Goal: Communication & Community: Answer question/provide support

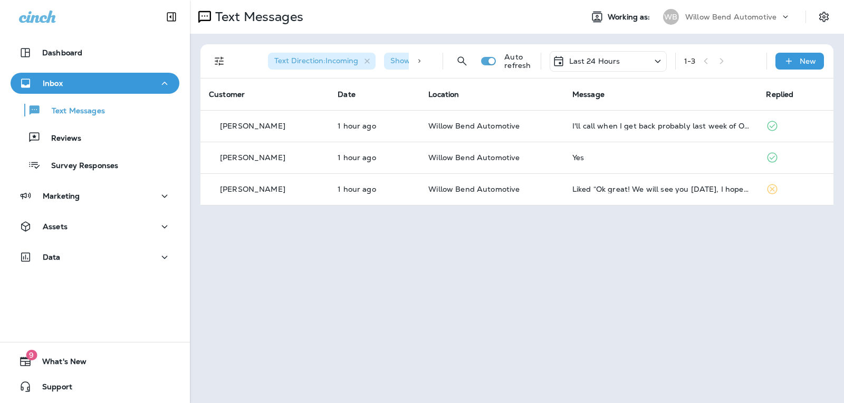
click at [595, 65] on p "Last 24 Hours" at bounding box center [594, 61] width 51 height 8
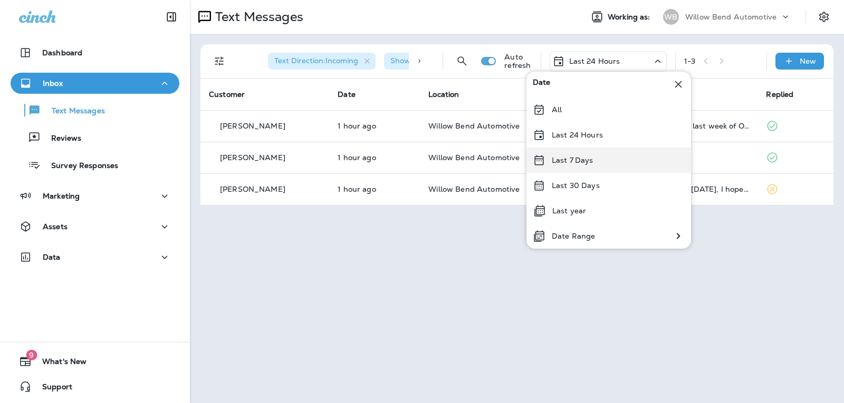
click at [592, 160] on p "Last 7 Days" at bounding box center [573, 160] width 42 height 8
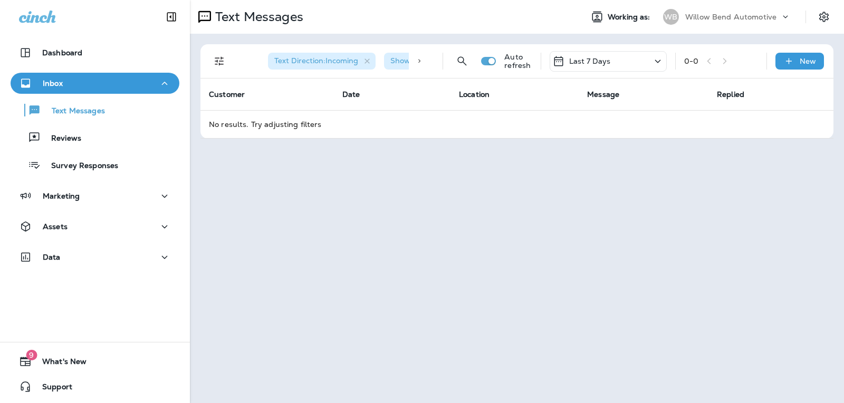
click at [801, 71] on div "Text Direction : Incoming Show Start/Stop/Unsubscribe : true Auto refresh Last …" at bounding box center [519, 61] width 620 height 34
click at [803, 66] on div "New" at bounding box center [799, 61] width 49 height 17
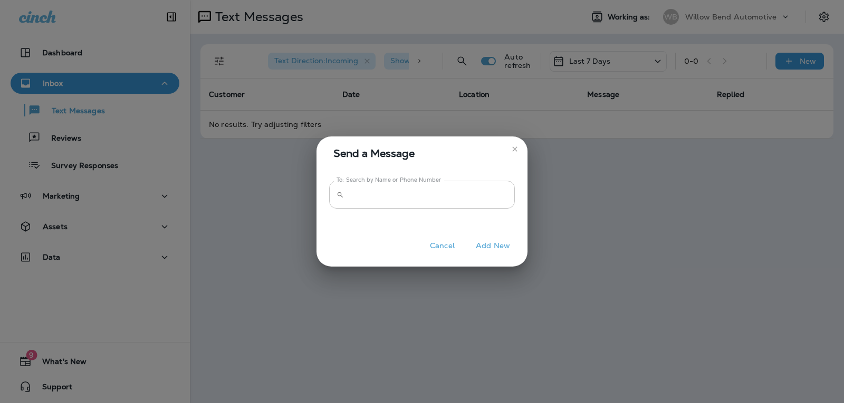
click at [495, 197] on input "To: Search by Name or Phone Number" at bounding box center [431, 195] width 167 height 28
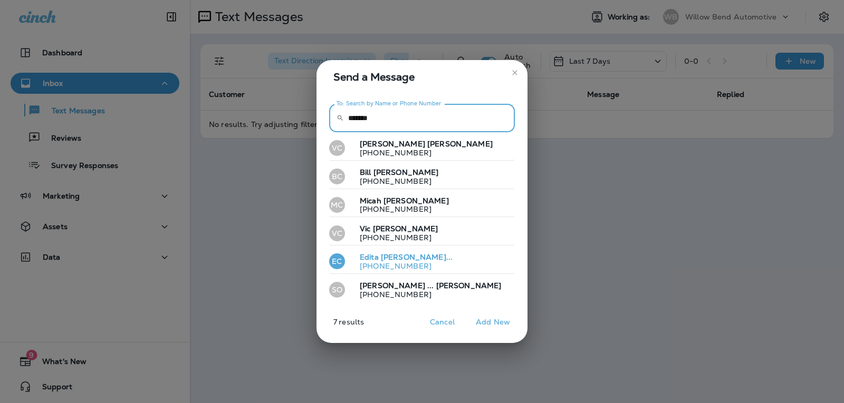
type input "*******"
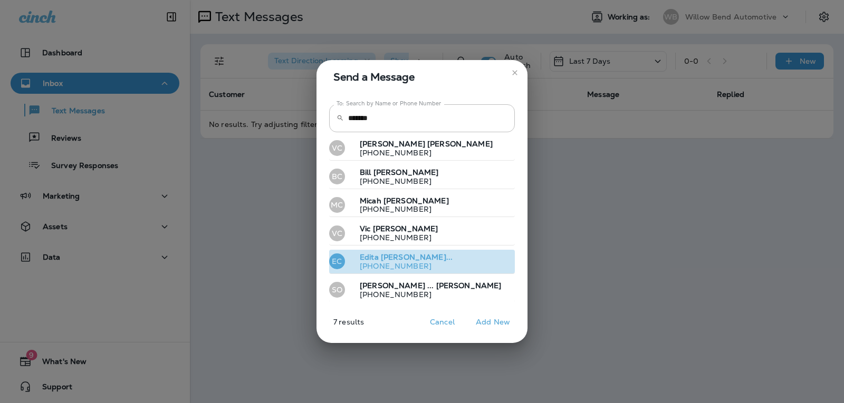
click at [446, 260] on button "EC [PERSON_NAME]... [PHONE_NUMBER]" at bounding box center [422, 262] width 186 height 24
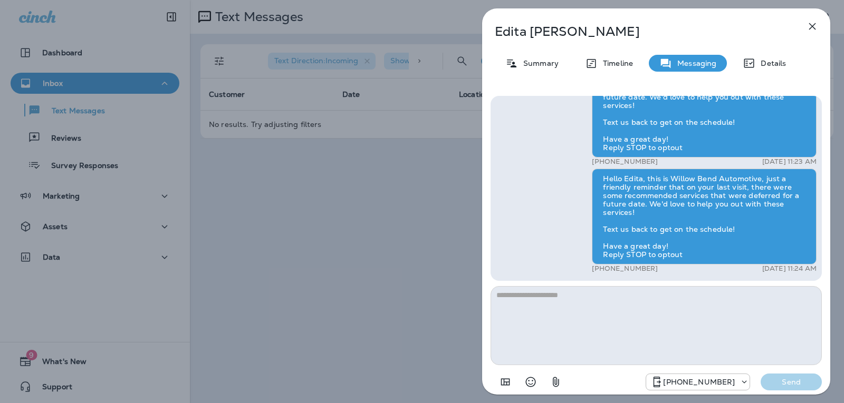
click at [811, 26] on icon "button" at bounding box center [812, 26] width 13 height 13
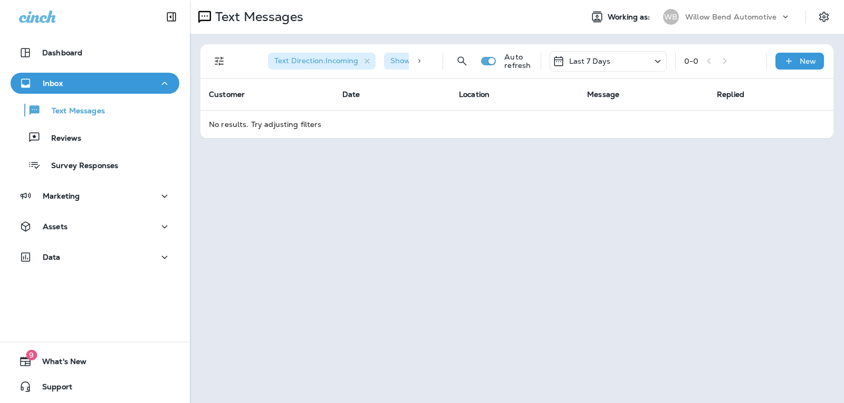
click at [593, 58] on p "Last 7 Days" at bounding box center [590, 61] width 42 height 8
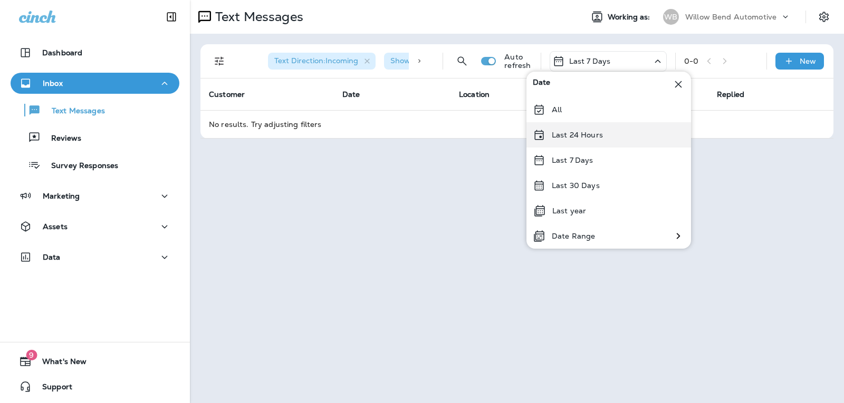
click at [573, 136] on p "Last 24 Hours" at bounding box center [577, 135] width 51 height 8
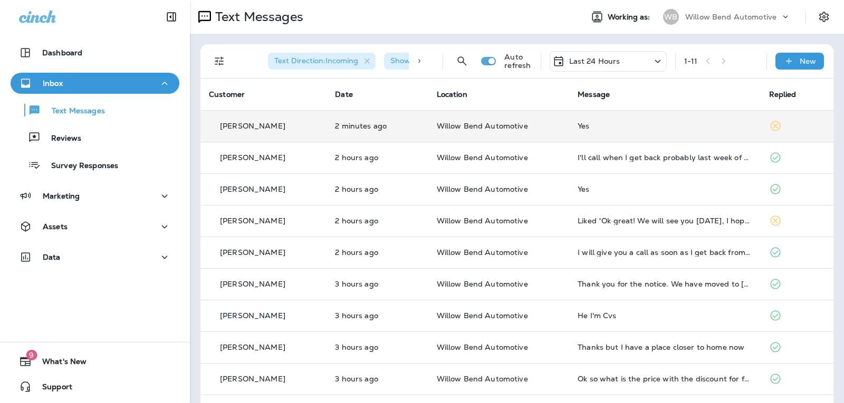
click at [662, 133] on td "Yes" at bounding box center [664, 126] width 191 height 32
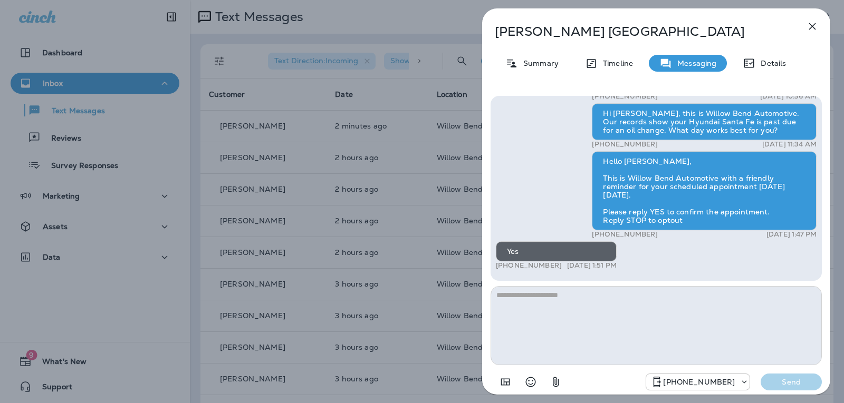
click at [559, 315] on textarea at bounding box center [655, 325] width 331 height 79
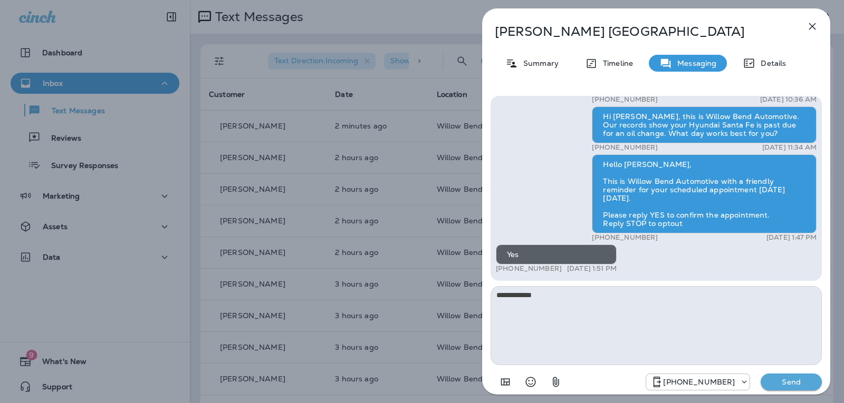
type textarea "**********"
click at [813, 384] on button "Send" at bounding box center [790, 382] width 61 height 17
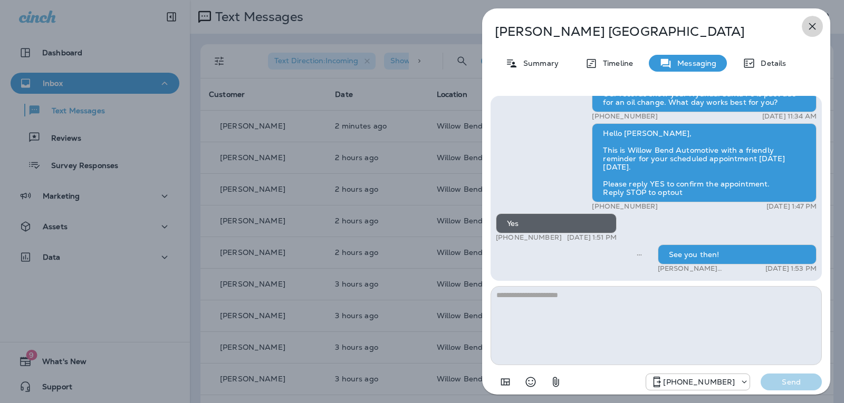
click at [815, 23] on icon "button" at bounding box center [812, 26] width 7 height 7
